Goal: Check status

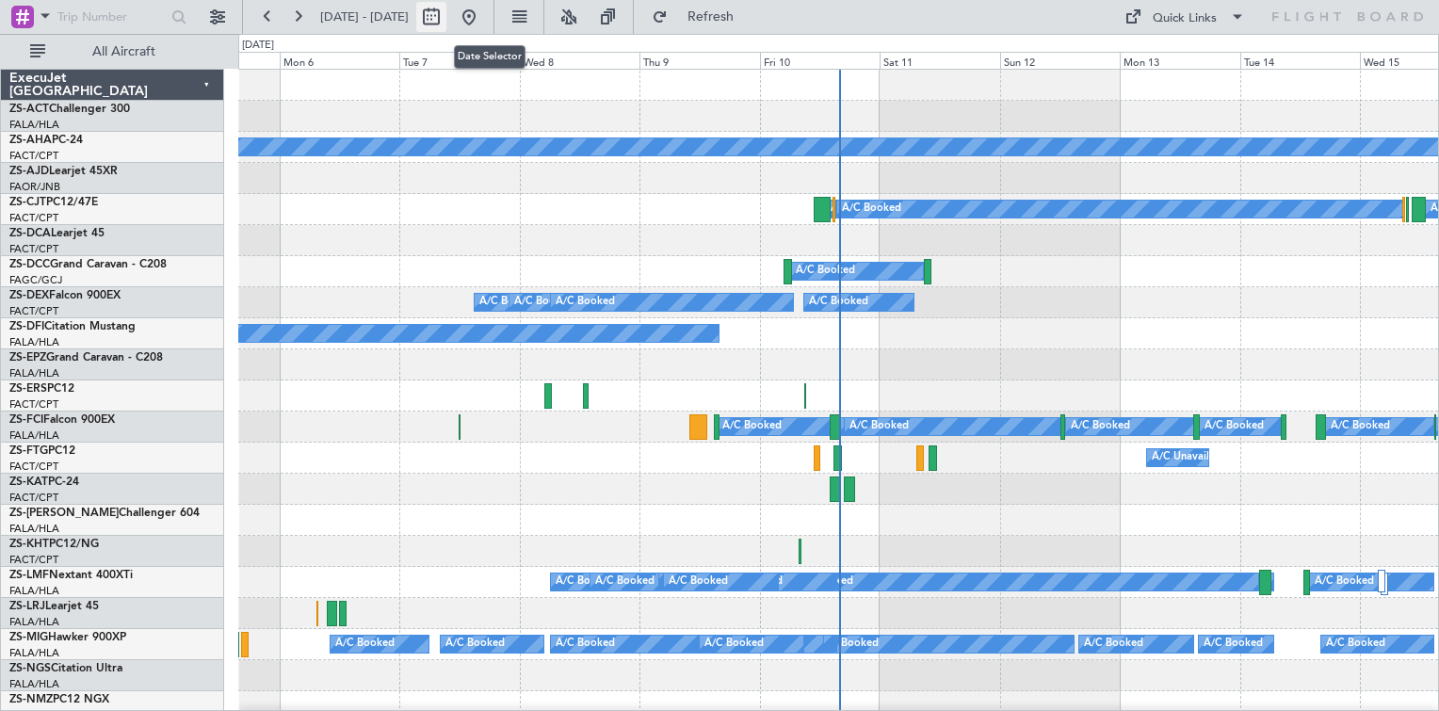
click at [447, 24] on button at bounding box center [431, 17] width 30 height 30
select select "10"
select select "2025"
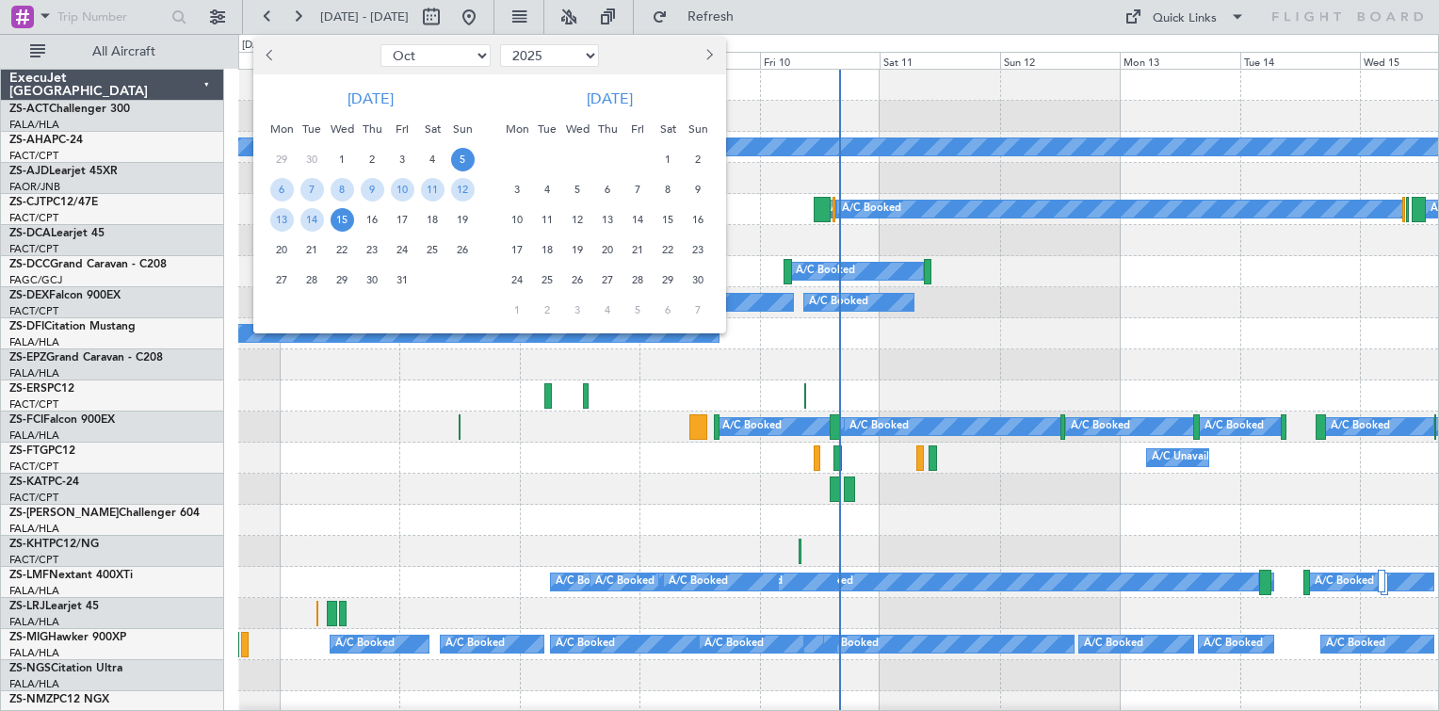
click at [463, 215] on span "19" at bounding box center [463, 220] width 24 height 24
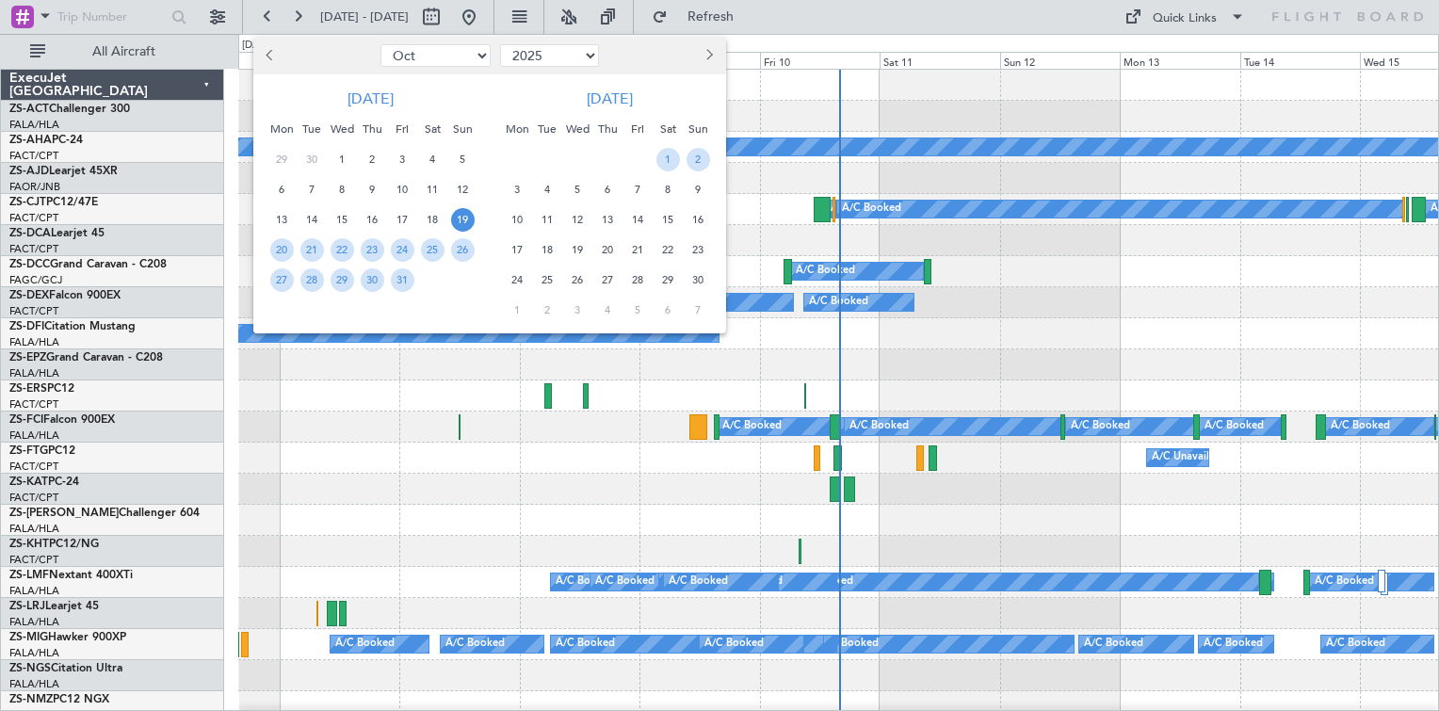
click at [463, 215] on span "19" at bounding box center [463, 220] width 24 height 24
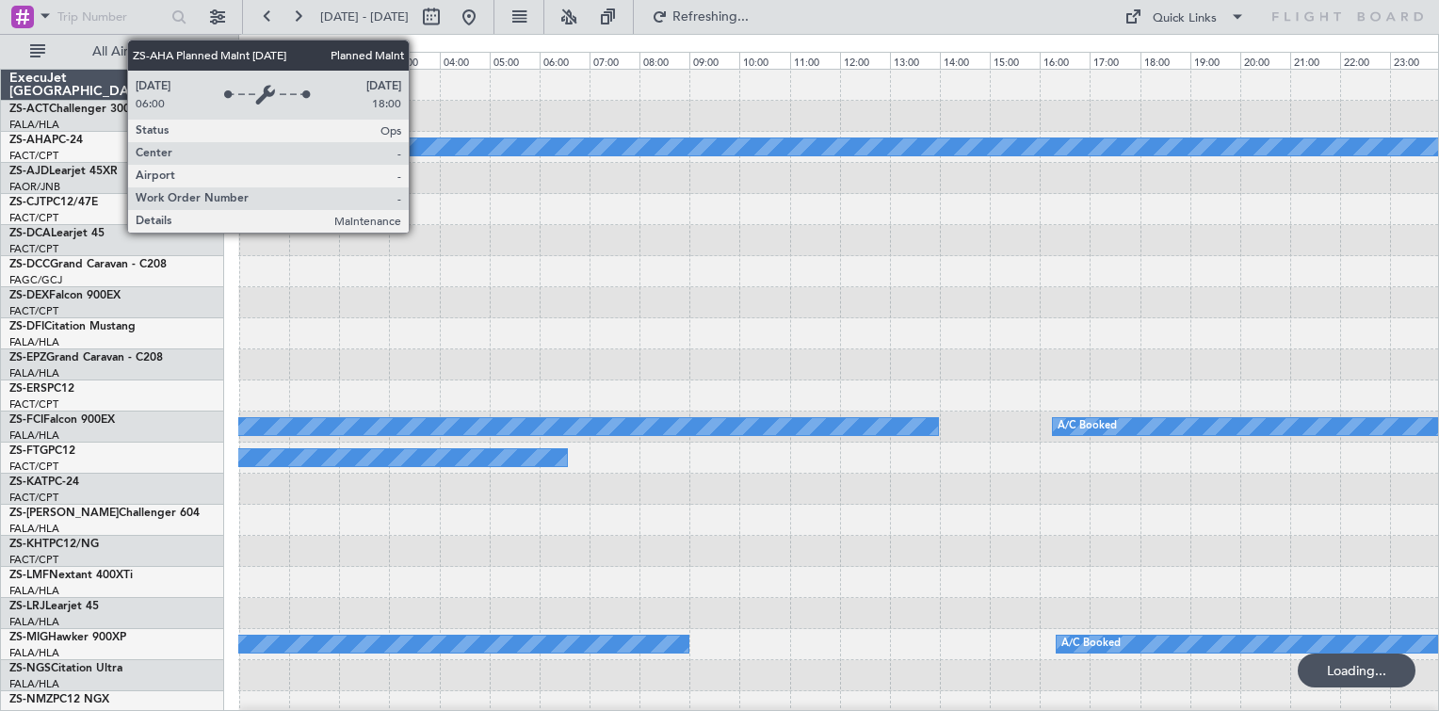
click at [417, 142] on div "Planned Maint" at bounding box center [839, 146] width 3600 height 17
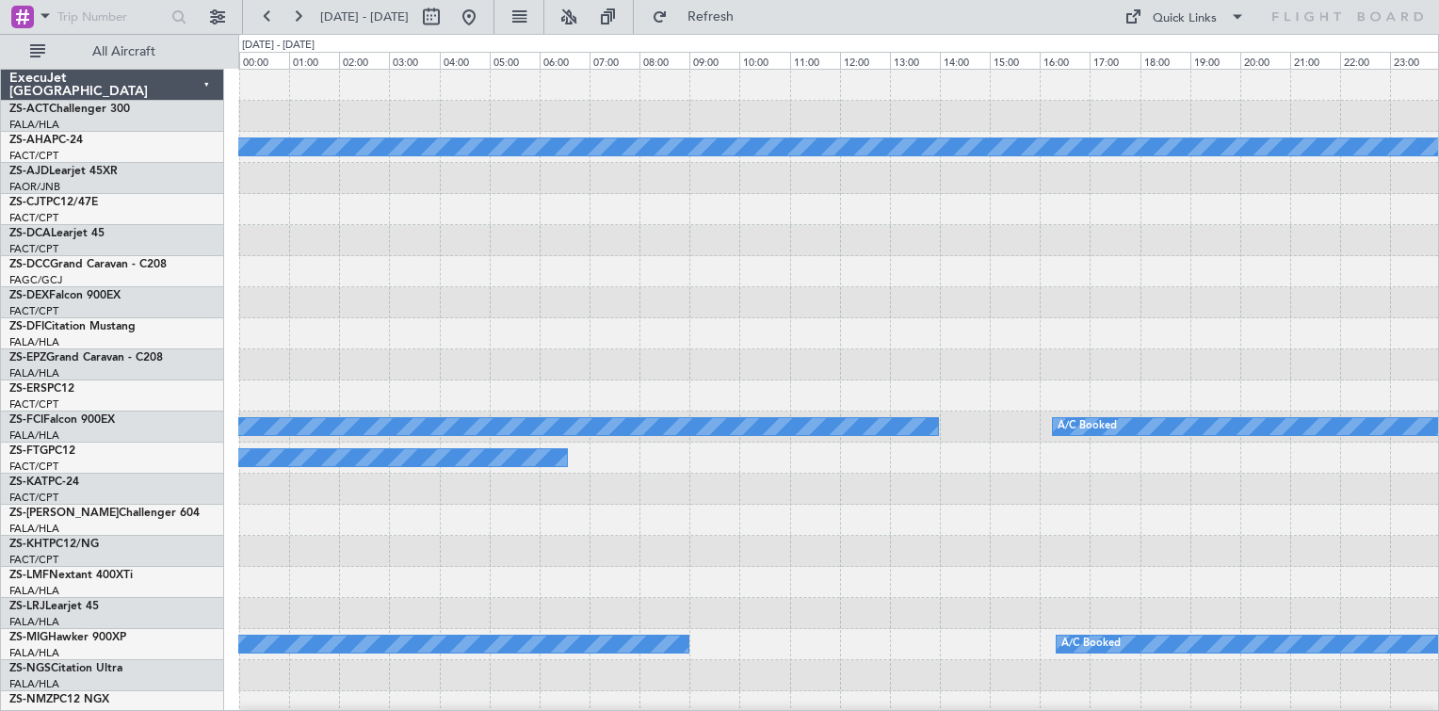
click at [630, 133] on div "Planned Maint" at bounding box center [838, 147] width 1200 height 31
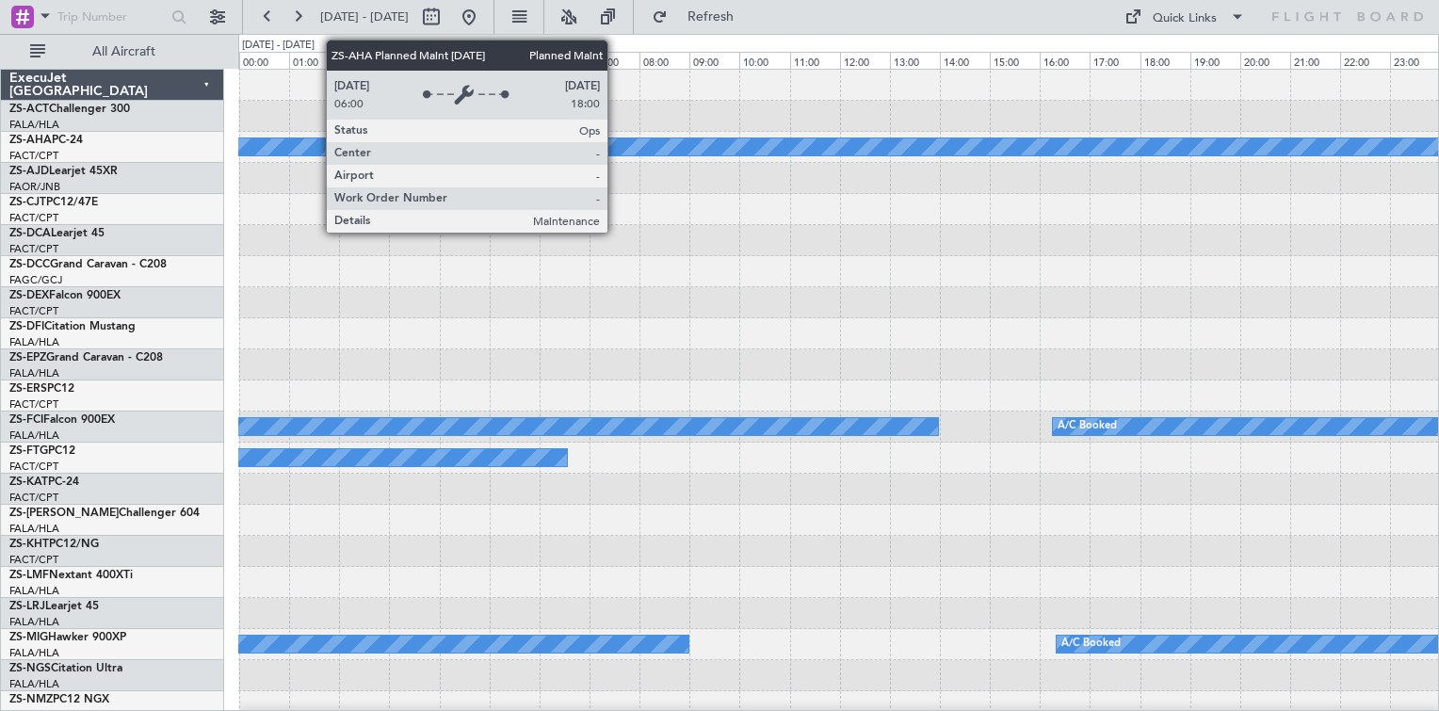
click at [616, 138] on div "Planned Maint" at bounding box center [839, 146] width 3600 height 17
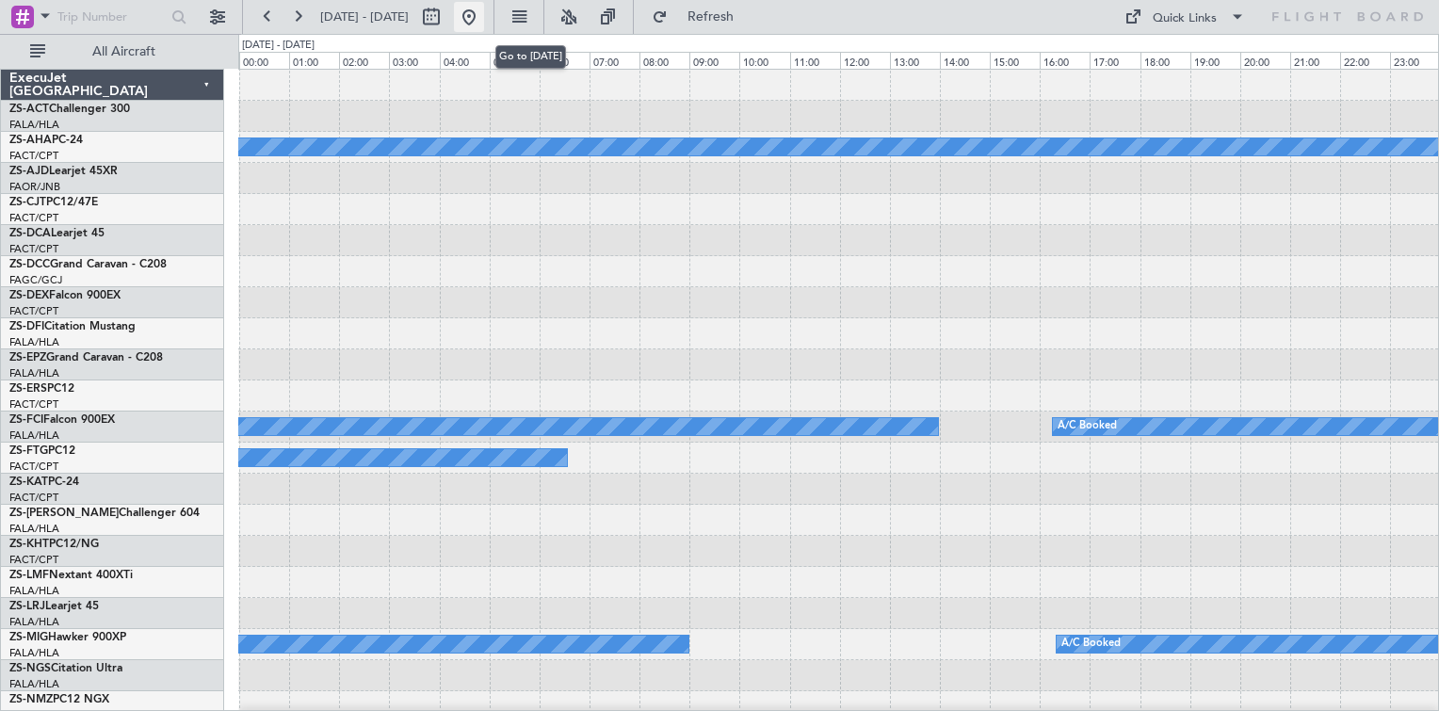
click at [484, 16] on button at bounding box center [469, 17] width 30 height 30
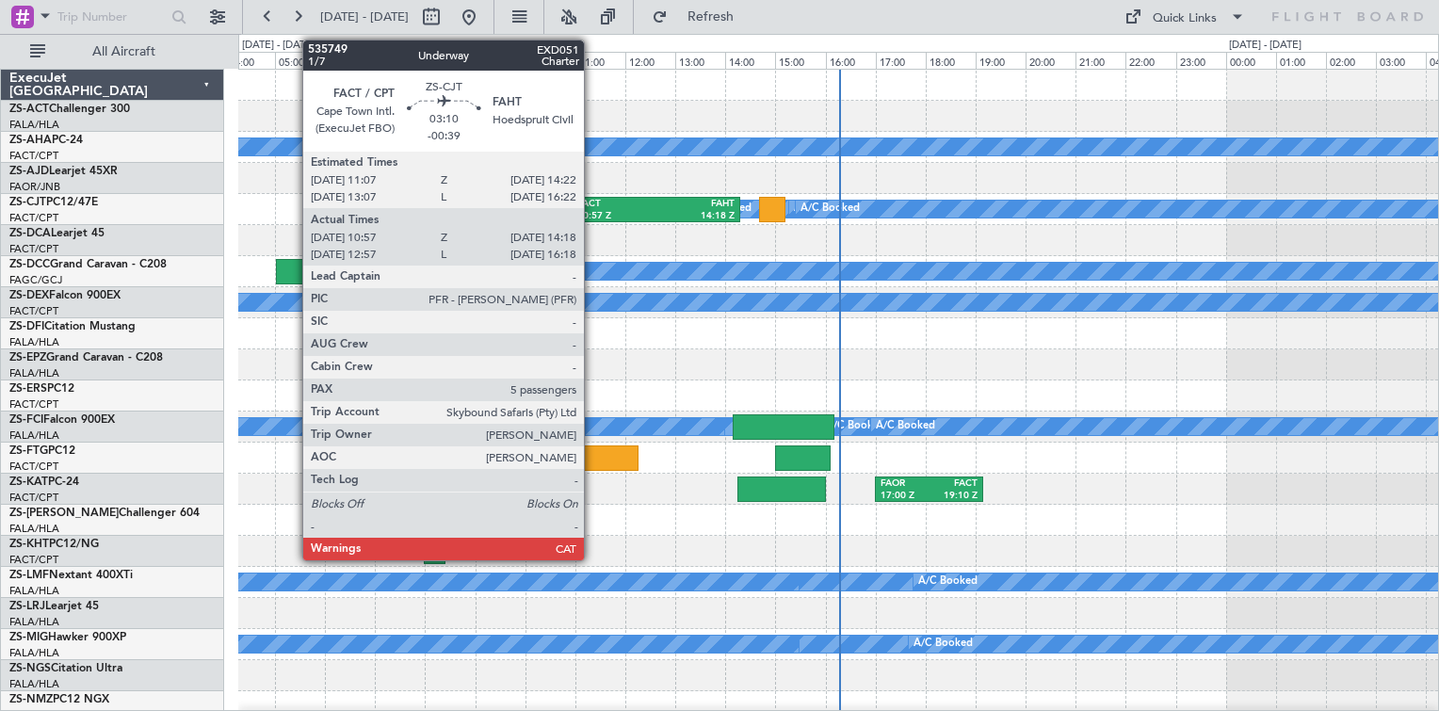
click at [593, 200] on div "FACT" at bounding box center [616, 204] width 78 height 13
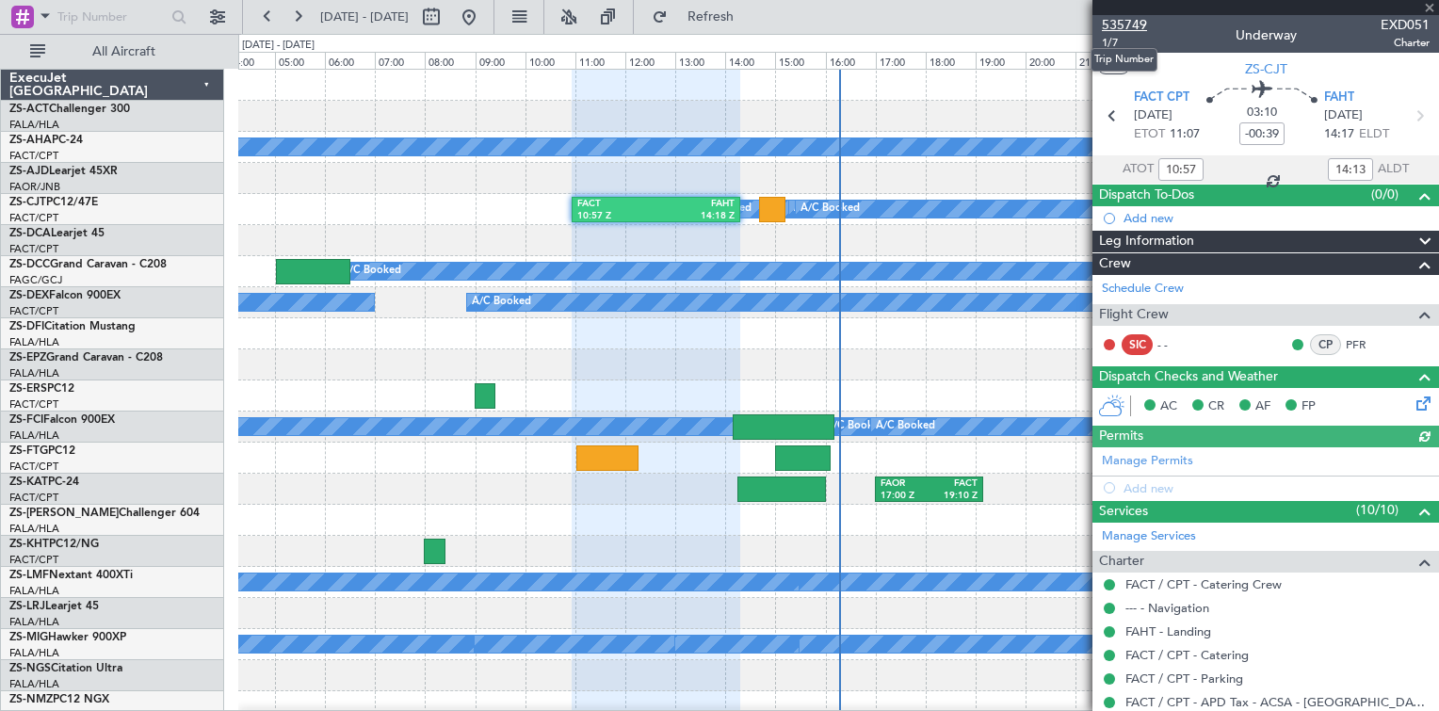
click at [1119, 21] on span "535749" at bounding box center [1124, 25] width 45 height 20
